Goal: Task Accomplishment & Management: Manage account settings

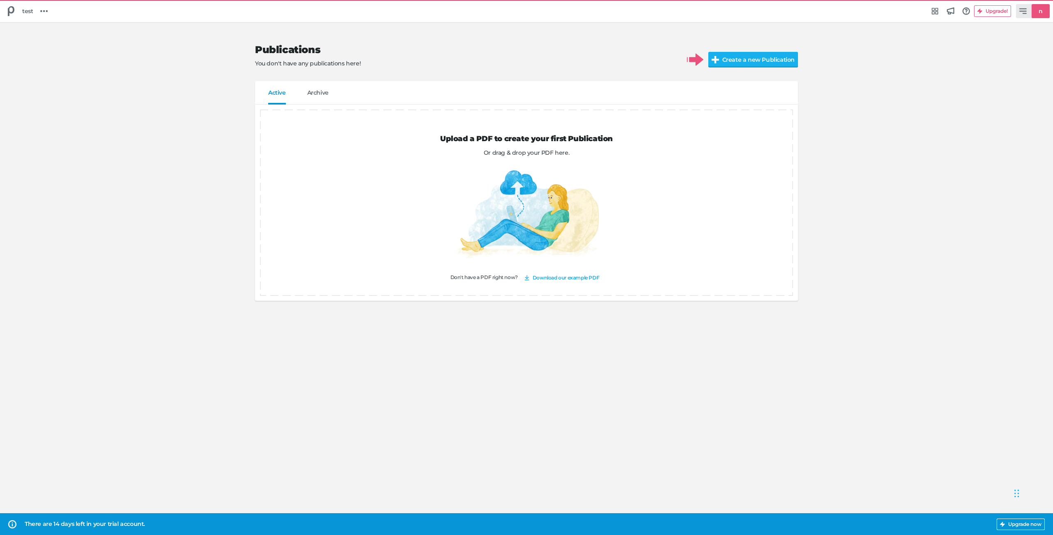
click at [1032, 10] on link "n" at bounding box center [1033, 11] width 34 height 14
click at [997, 57] on h5 "Manage account" at bounding box center [978, 56] width 49 height 7
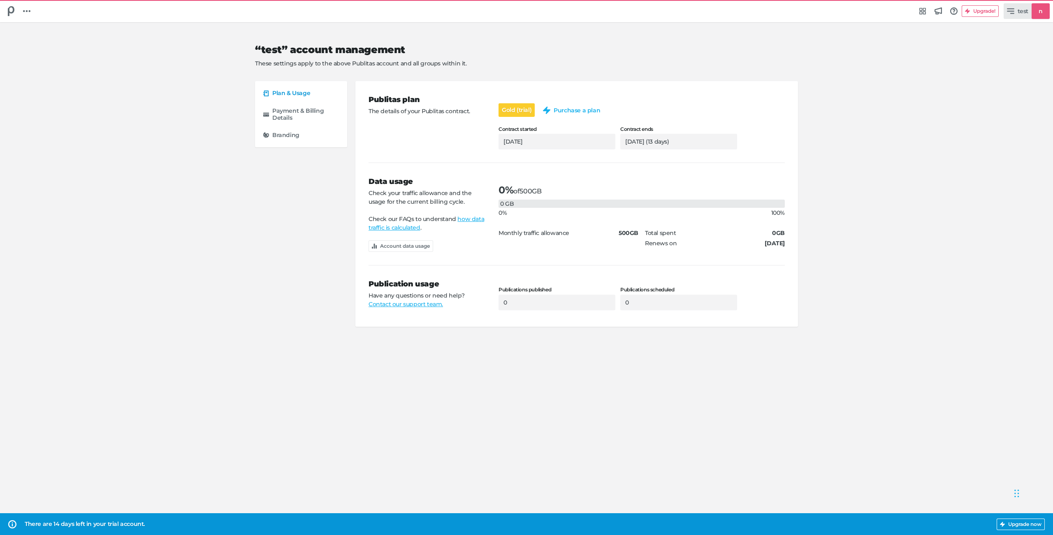
click at [1015, 12] on link "test n" at bounding box center [1026, 11] width 46 height 16
click at [1007, 27] on link "Edit profile [EMAIL_ADDRESS][DOMAIN_NAME]" at bounding box center [993, 36] width 103 height 22
select select "Europe/[GEOGRAPHIC_DATA]"
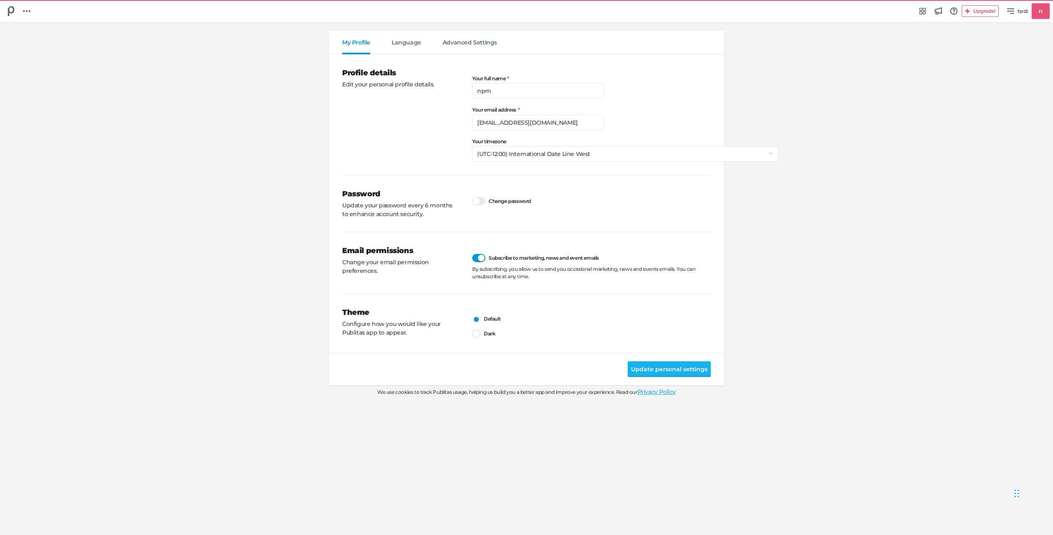
click at [393, 37] on nav "My Profile Language Advanced Settings" at bounding box center [526, 42] width 395 height 23
click at [437, 43] on div "My Profile Language Advanced Settings" at bounding box center [526, 46] width 395 height 15
click at [451, 43] on span "Advanced Settings" at bounding box center [469, 46] width 54 height 15
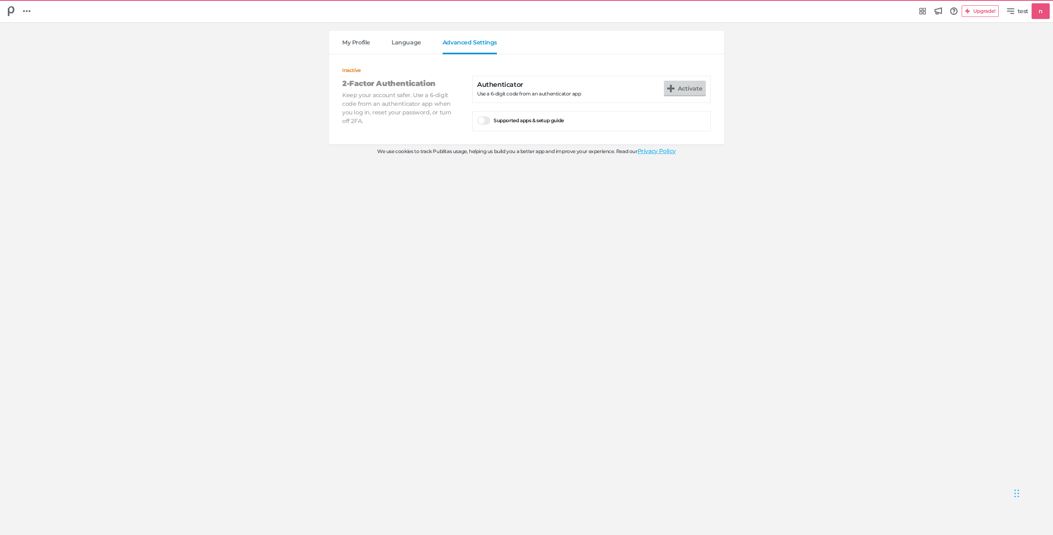
click at [696, 94] on button "Activate" at bounding box center [685, 89] width 42 height 16
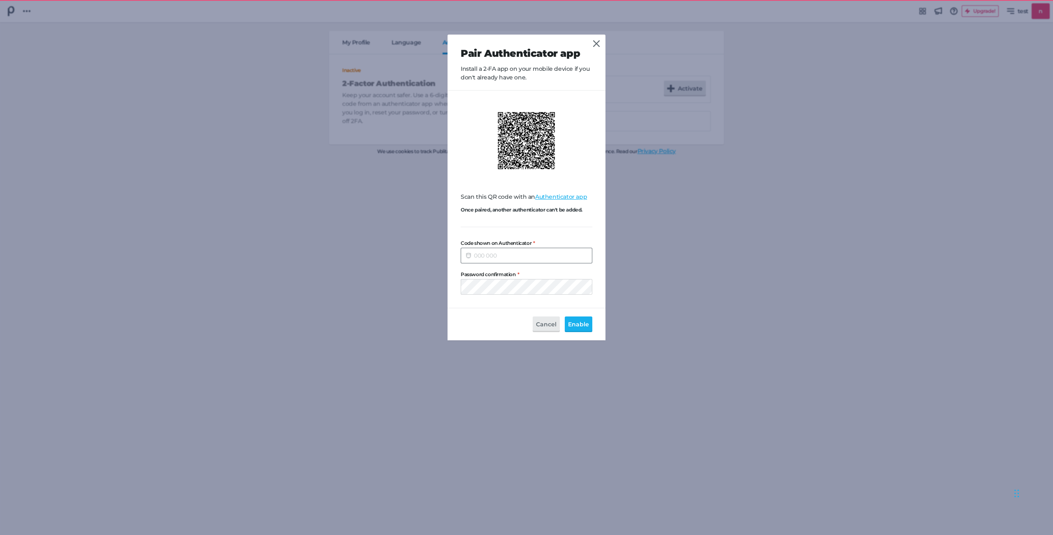
click at [496, 253] on input "Code shown on Authenticator" at bounding box center [526, 256] width 132 height 16
type input "009095"
click at [565, 316] on button "Enable" at bounding box center [579, 324] width 28 height 16
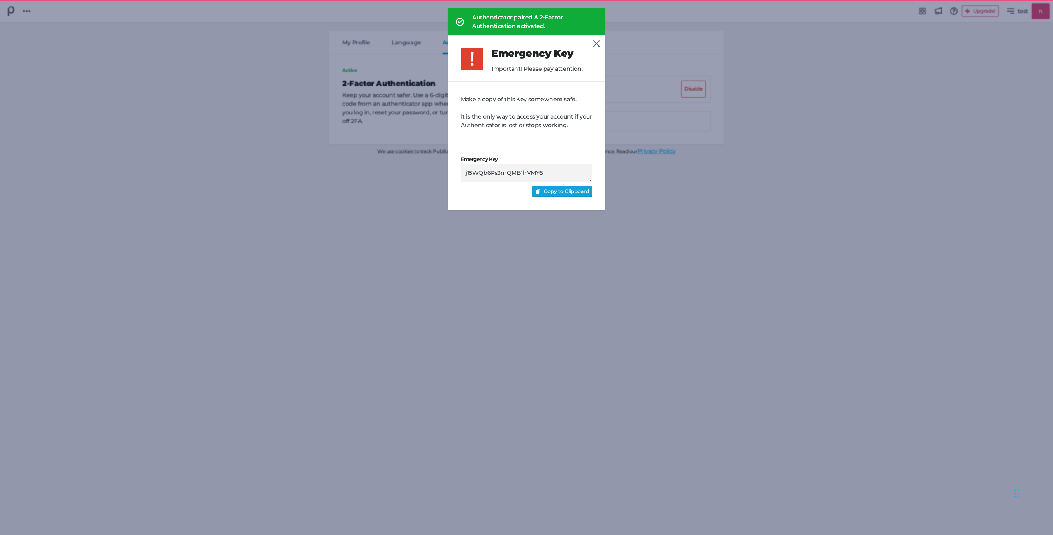
click at [565, 193] on button "Copy to Clipboard" at bounding box center [562, 191] width 60 height 12
click at [599, 43] on icon at bounding box center [596, 43] width 7 height 7
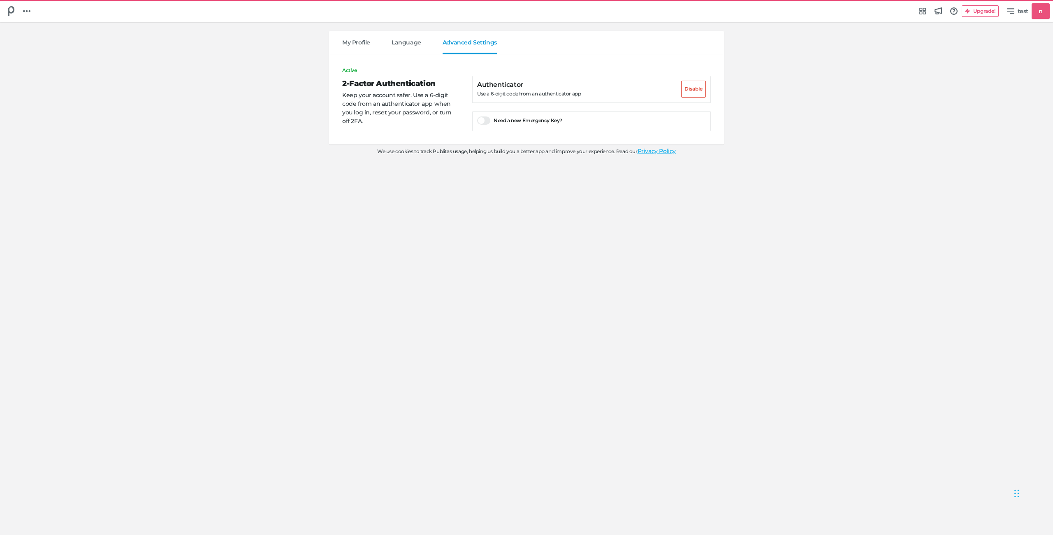
click at [778, 108] on div "My Profile Language Advanced Settings Active 2-Factor Authentication Keep your …" at bounding box center [526, 279] width 1053 height 512
click at [1019, 15] on span "test" at bounding box center [1022, 11] width 11 height 9
click at [989, 93] on button "Log out of Publitas" at bounding box center [993, 90] width 74 height 16
